Goal: Task Accomplishment & Management: Manage account settings

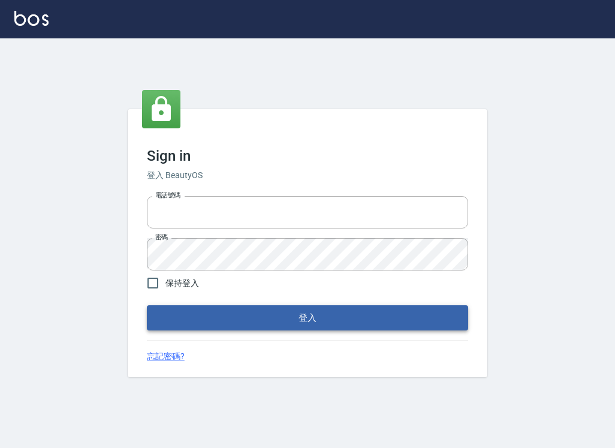
type input "047265856"
click at [262, 314] on button "登入" at bounding box center [307, 317] width 321 height 25
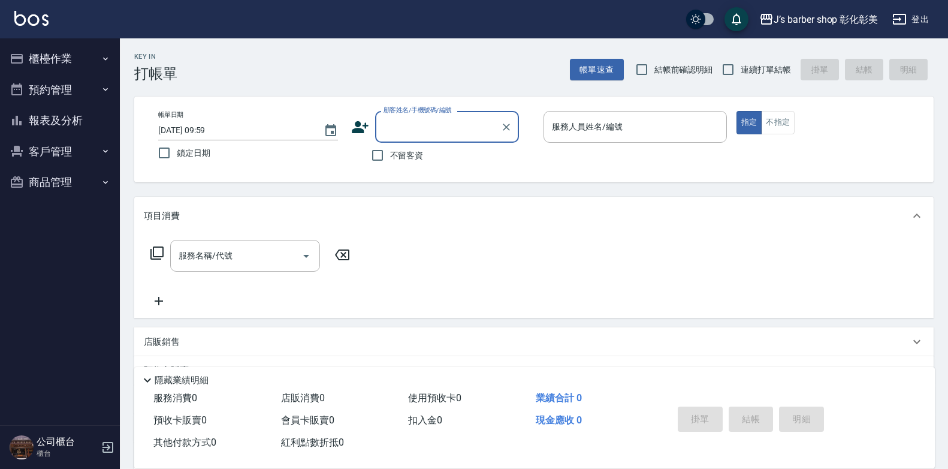
click at [80, 61] on button "櫃檯作業" at bounding box center [60, 58] width 110 height 31
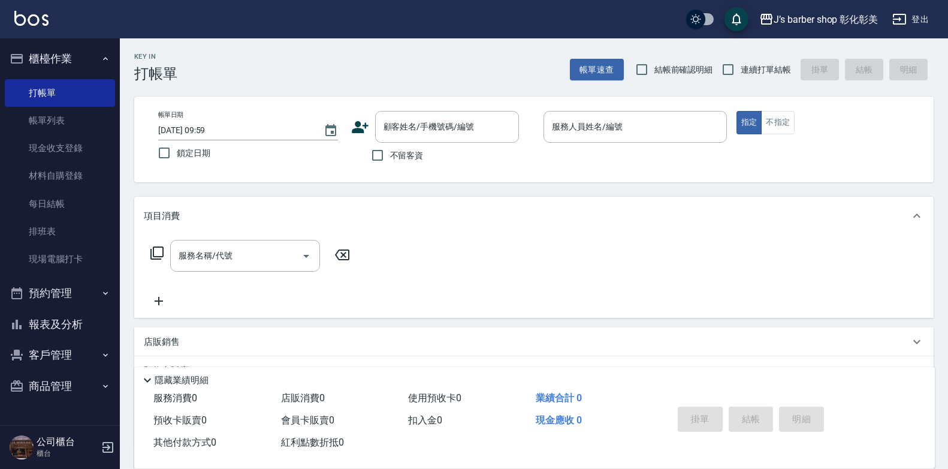
click at [73, 291] on button "預約管理" at bounding box center [60, 292] width 110 height 31
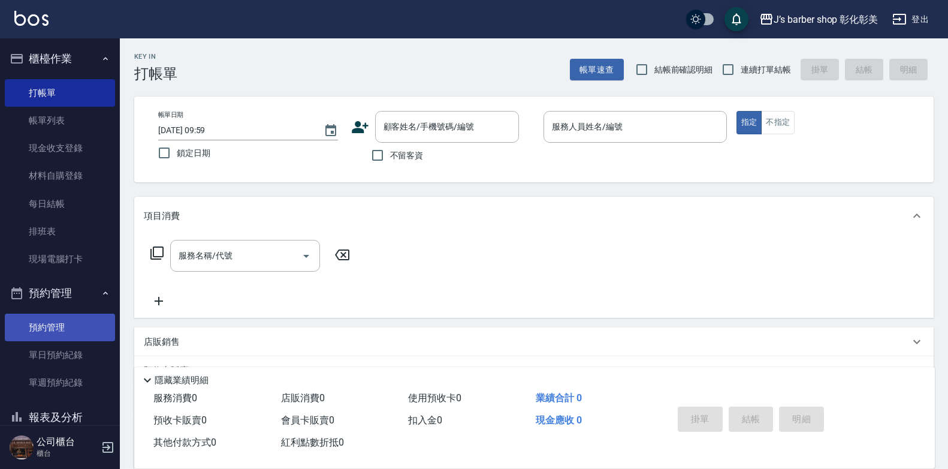
click at [74, 333] on link "預約管理" at bounding box center [60, 327] width 110 height 28
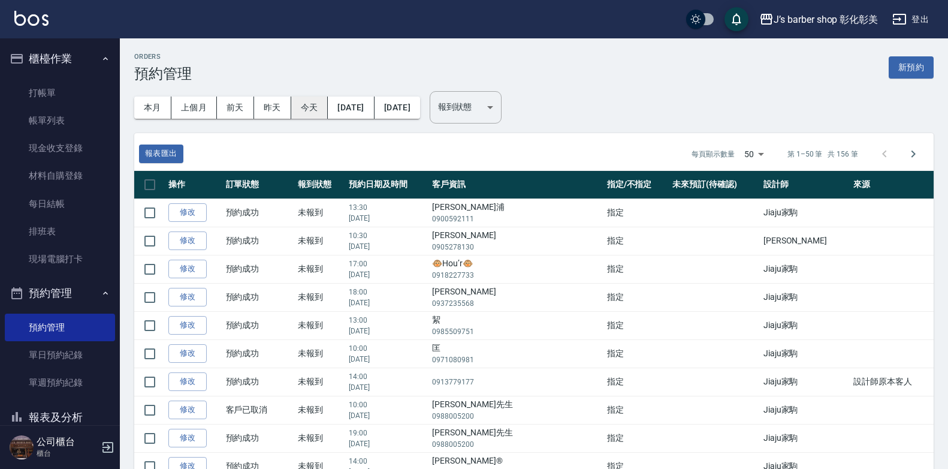
click at [297, 110] on button "今天" at bounding box center [309, 107] width 37 height 22
